Goal: Find specific page/section: Find specific page/section

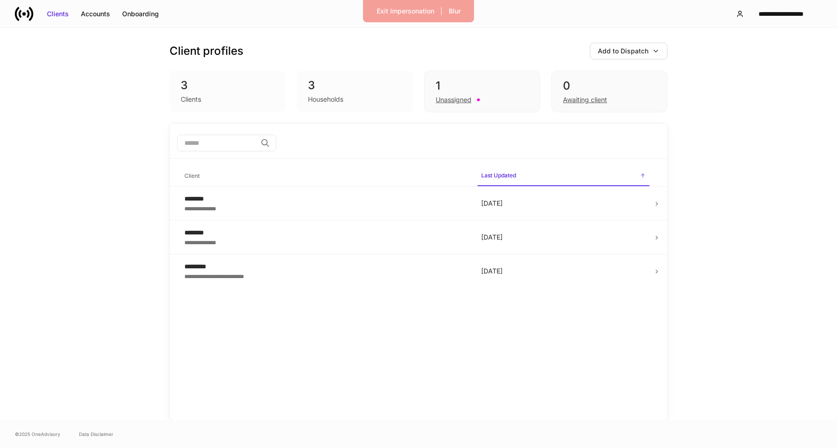
click at [331, 95] on div "Households" at bounding box center [325, 99] width 35 height 9
click at [368, 88] on div "3" at bounding box center [355, 85] width 94 height 15
click at [436, 94] on div "Unassigned" at bounding box center [482, 98] width 93 height 11
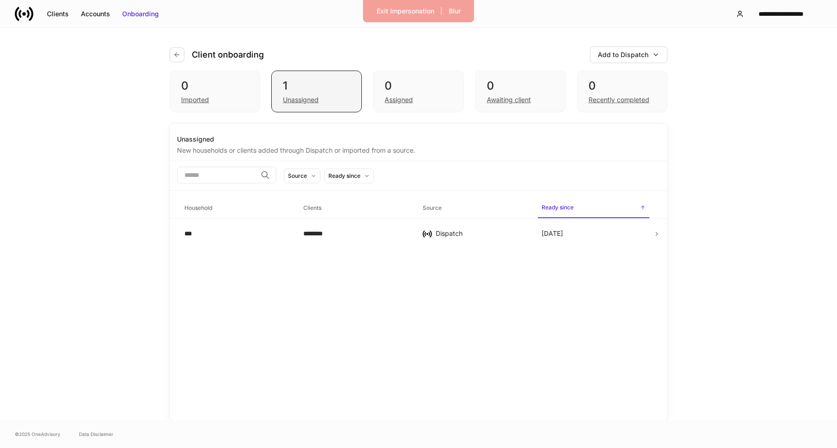
click at [348, 98] on div "Unassigned" at bounding box center [316, 98] width 67 height 11
click at [413, 13] on div "Exit Impersonation" at bounding box center [406, 11] width 58 height 9
